Goal: Find specific page/section: Find specific page/section

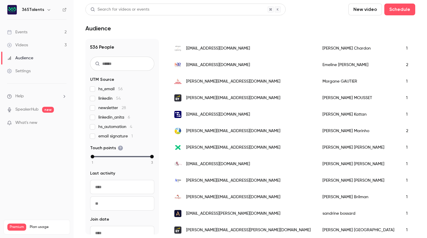
scroll to position [740, 0]
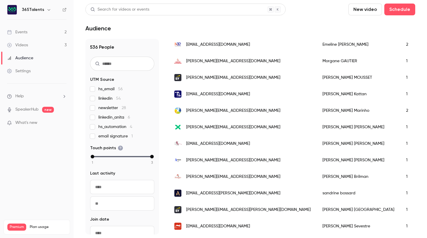
click at [37, 34] on link "Events 2" at bounding box center [37, 32] width 74 height 13
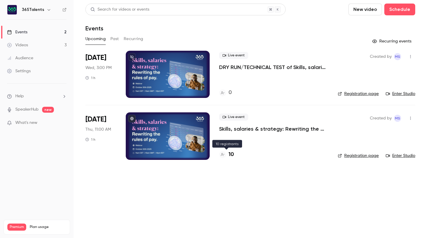
click at [230, 153] on h4 "10" at bounding box center [231, 154] width 5 height 8
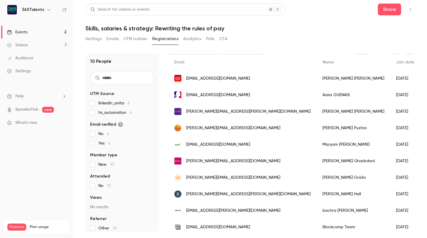
scroll to position [42, 0]
